Goal: Information Seeking & Learning: Learn about a topic

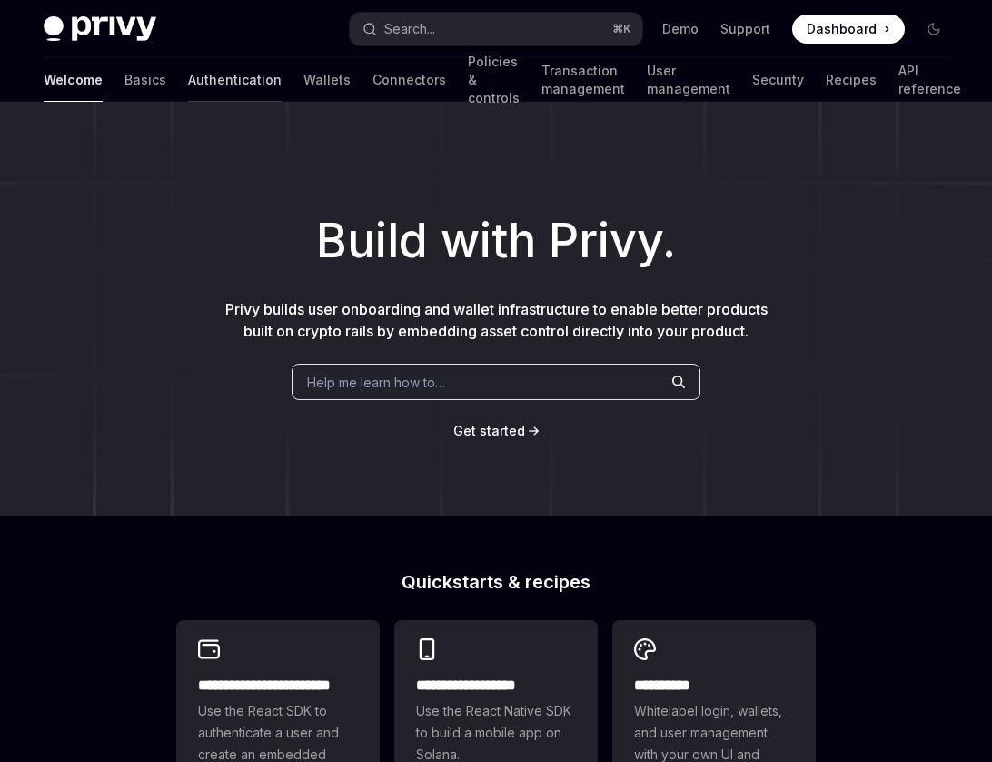
click at [188, 81] on link "Authentication" at bounding box center [235, 80] width 94 height 44
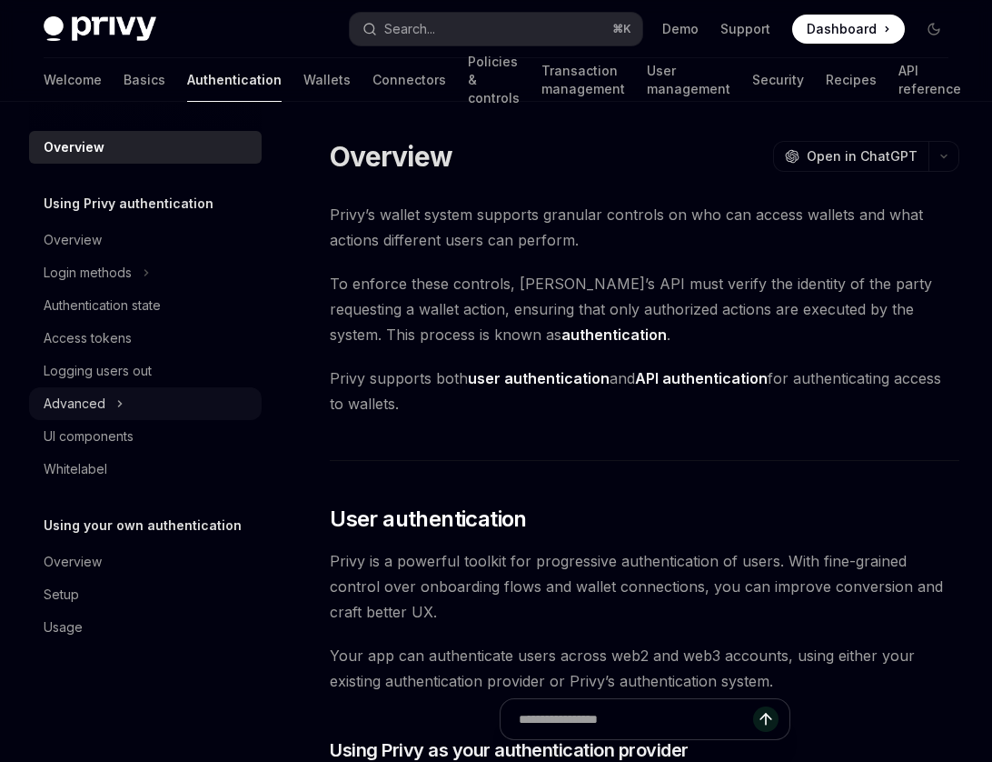
click at [149, 398] on button "Advanced" at bounding box center [145, 403] width 233 height 33
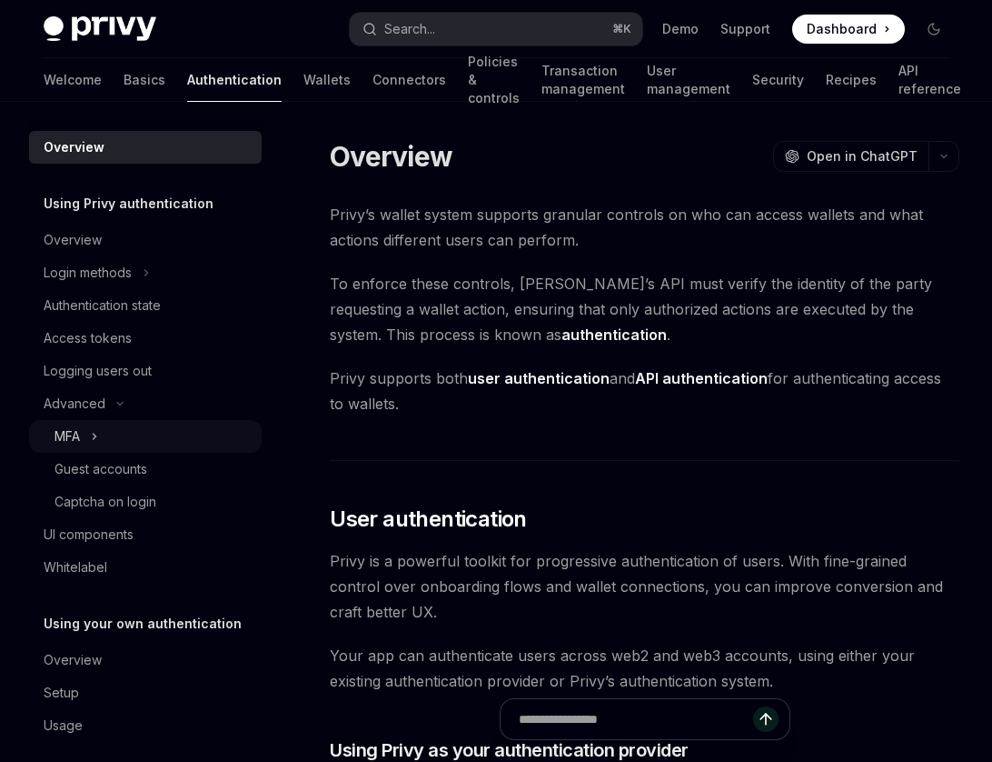
click at [149, 438] on button "MFA" at bounding box center [145, 436] width 233 height 33
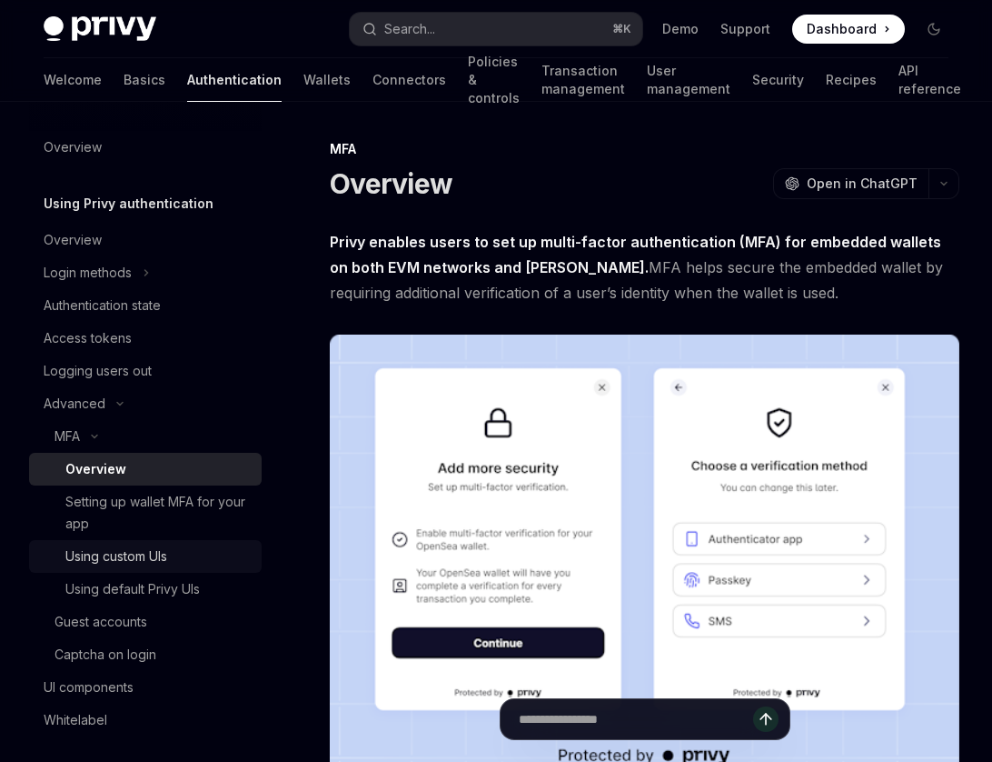
click at [179, 552] on div "Using custom UIs" at bounding box center [157, 556] width 185 height 22
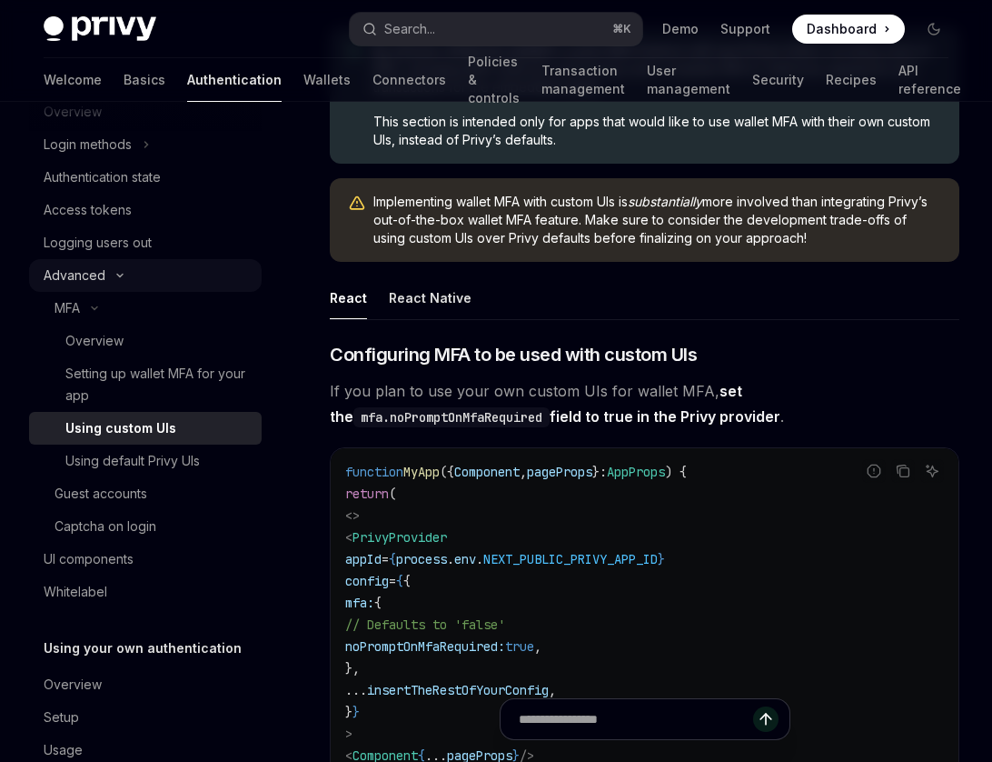
scroll to position [169, 0]
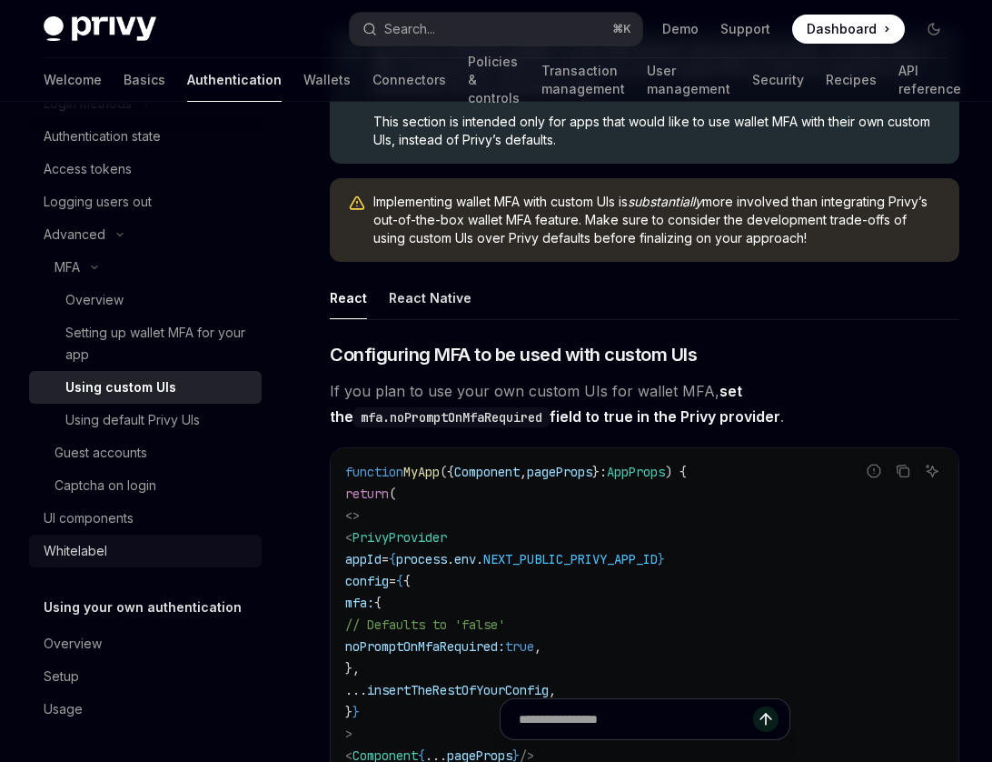
click at [105, 552] on div "Whitelabel" at bounding box center [76, 551] width 64 height 22
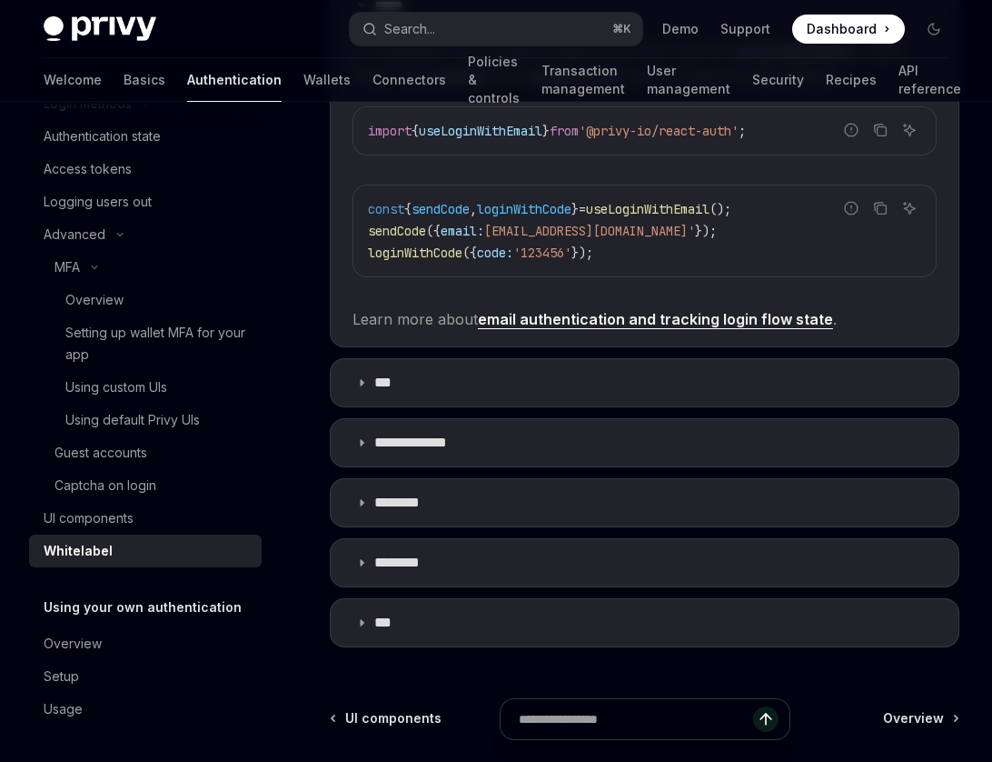
scroll to position [509, 0]
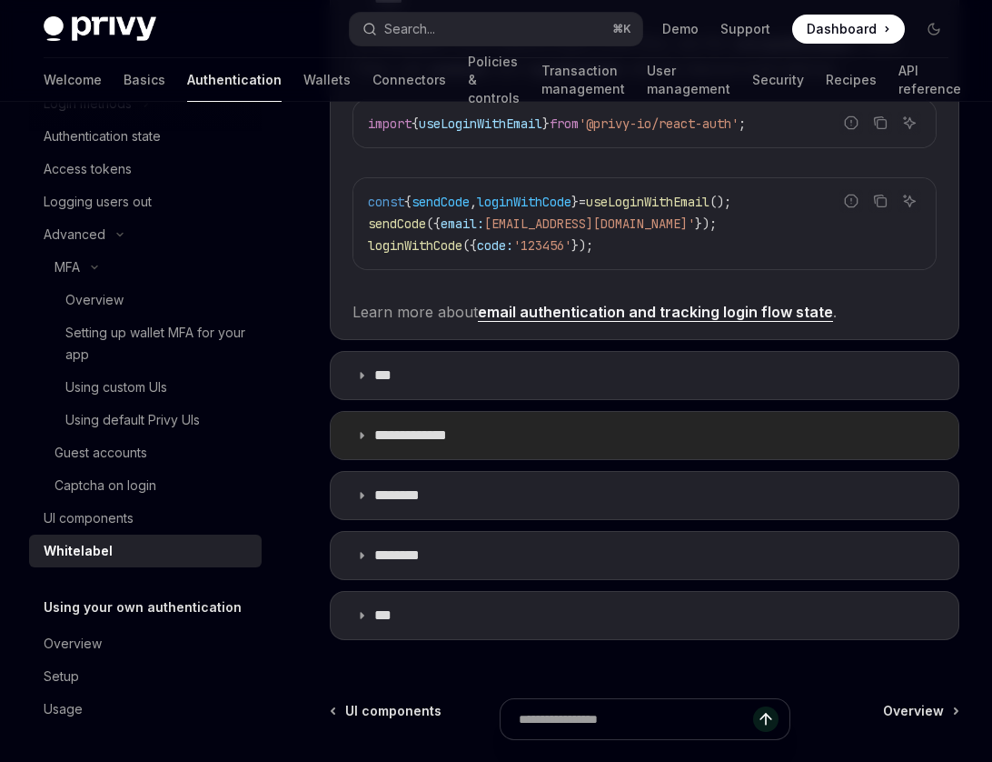
click at [358, 433] on icon at bounding box center [361, 435] width 11 height 11
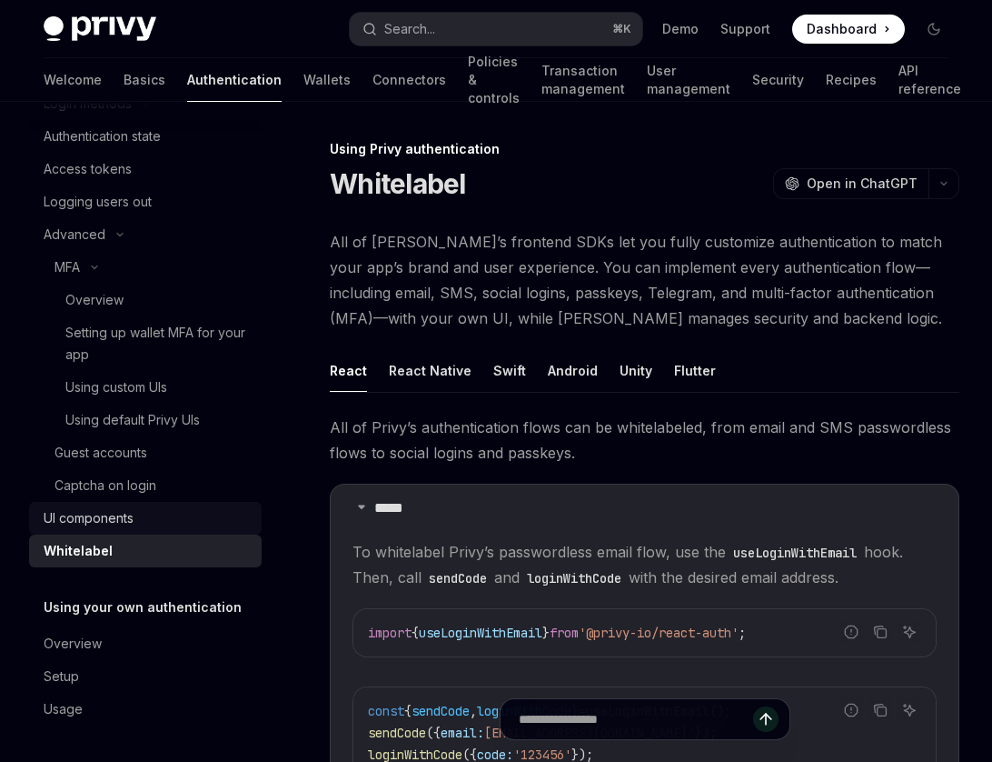
click at [156, 518] on div "UI components" at bounding box center [147, 518] width 207 height 22
type textarea "*"
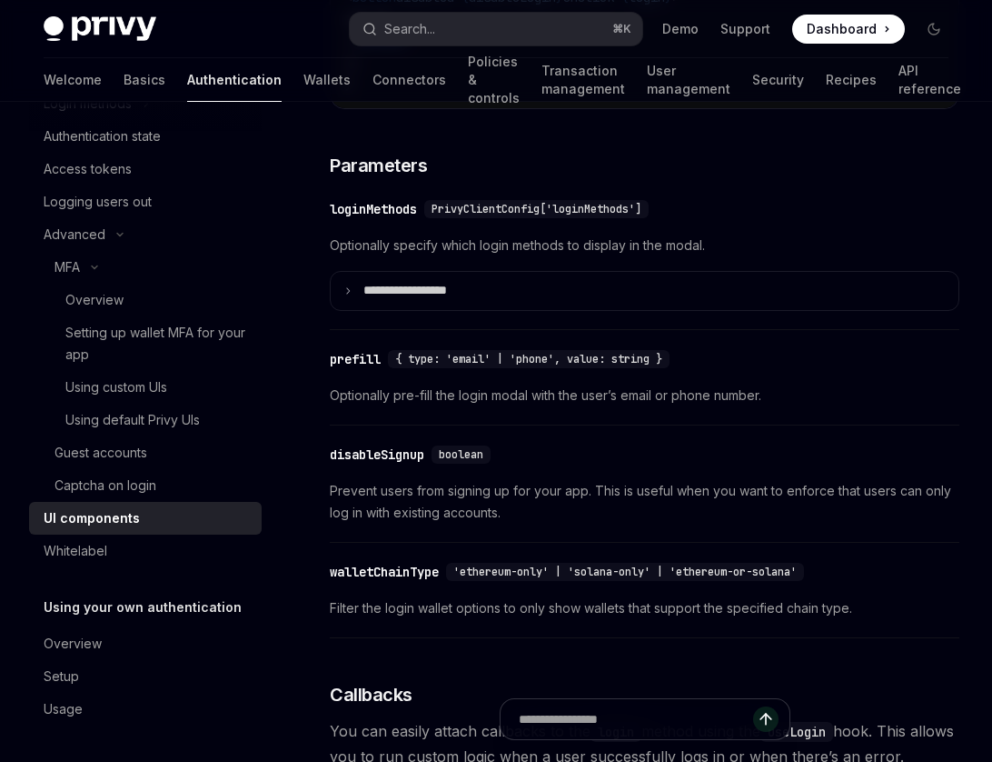
scroll to position [1626, 0]
